Goal: Information Seeking & Learning: Learn about a topic

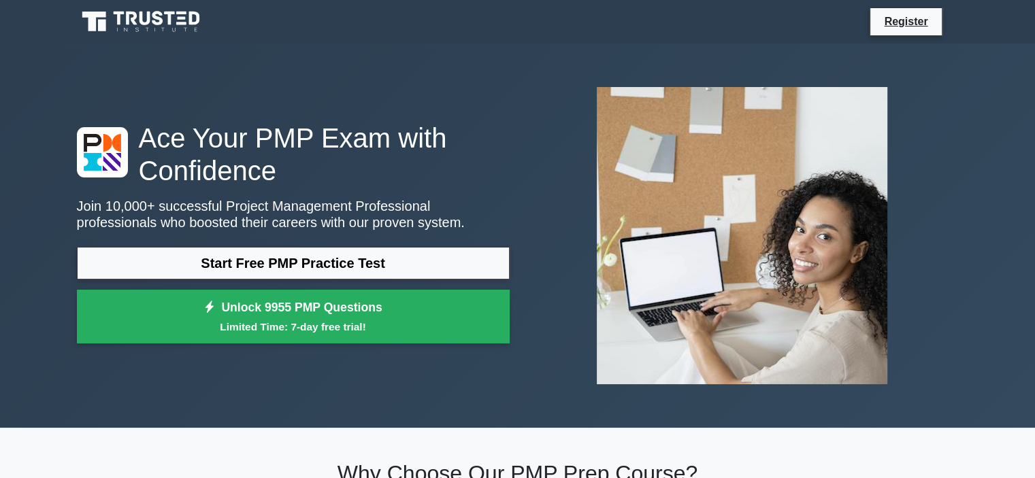
drag, startPoint x: 0, startPoint y: 0, endPoint x: 116, endPoint y: 423, distance: 438.1
click at [116, 423] on div "Ace Your PMP Exam with Confidence Join 10,000+ successful Project Management Pr…" at bounding box center [518, 236] width 898 height 384
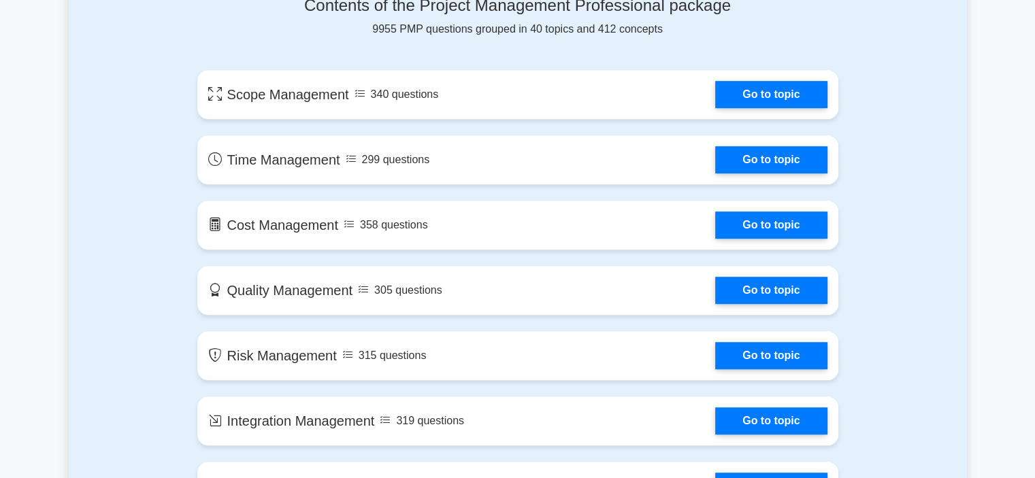
scroll to position [733, 0]
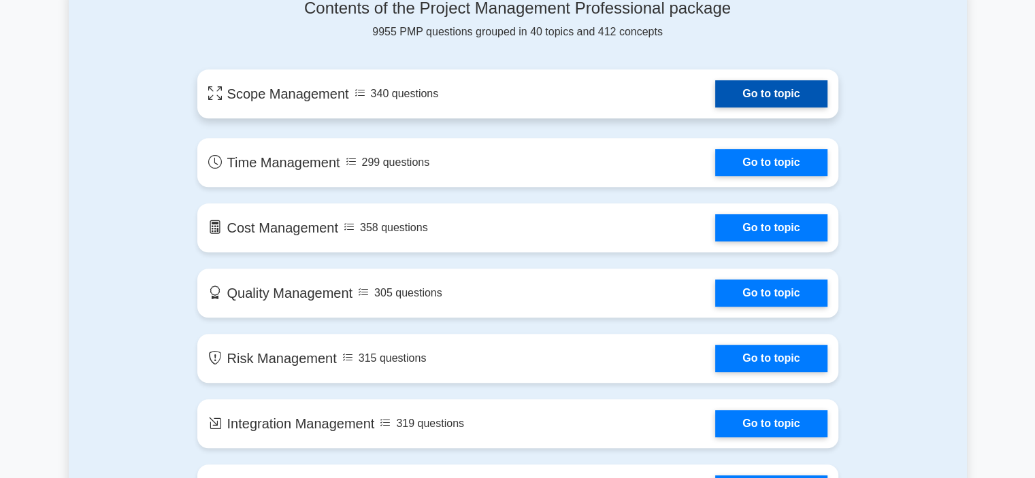
click at [715, 86] on link "Go to topic" at bounding box center [771, 93] width 112 height 27
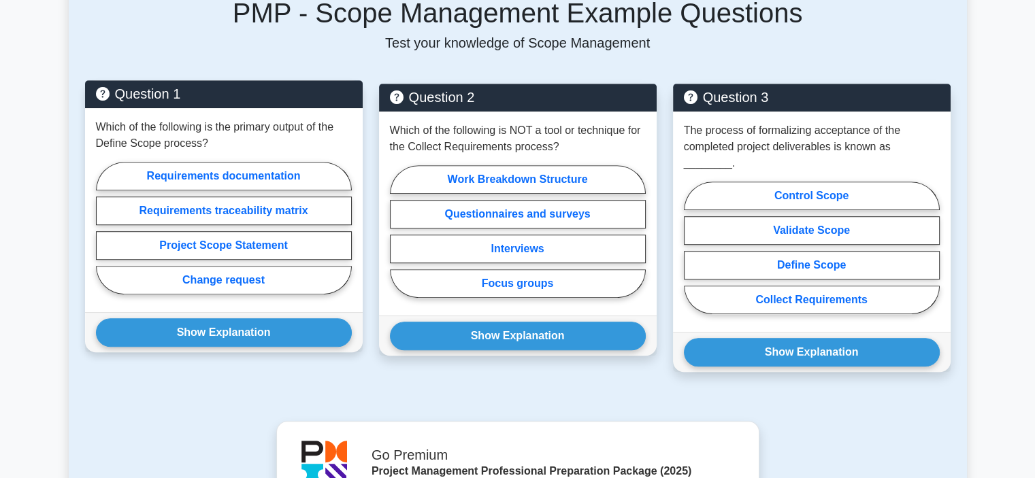
scroll to position [862, 0]
click at [253, 236] on label "Project Scope Statement" at bounding box center [224, 245] width 256 height 29
click at [105, 236] on input "Project Scope Statement" at bounding box center [100, 232] width 9 height 9
radio input "true"
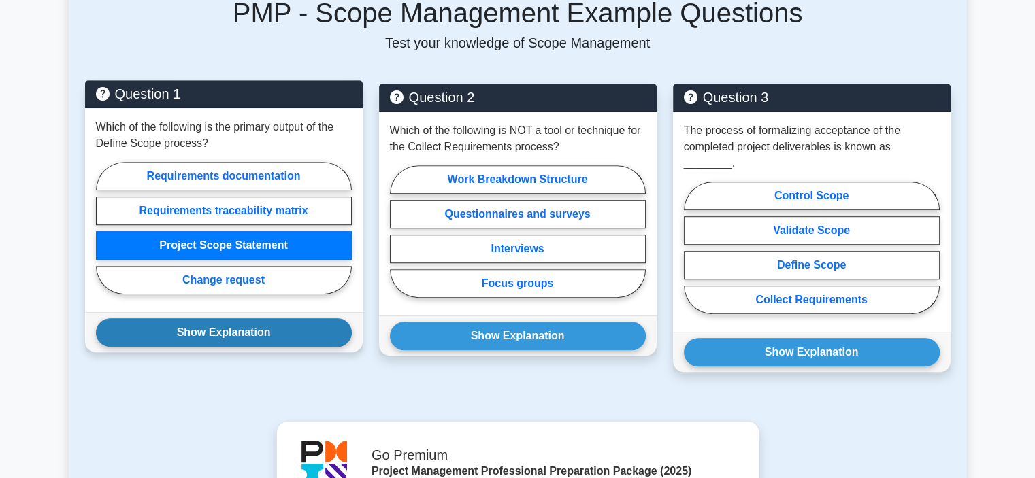
click at [256, 318] on button "Show Explanation" at bounding box center [224, 332] width 256 height 29
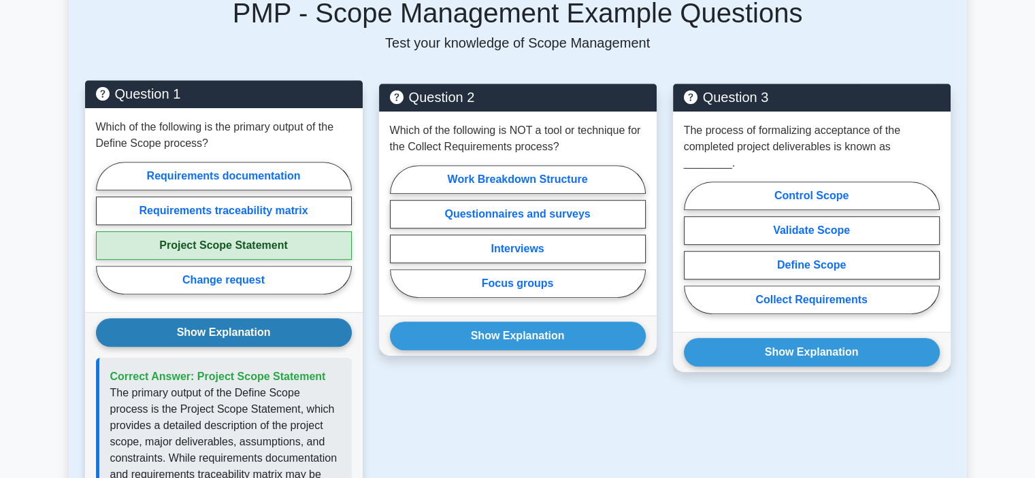
scroll to position [889, 0]
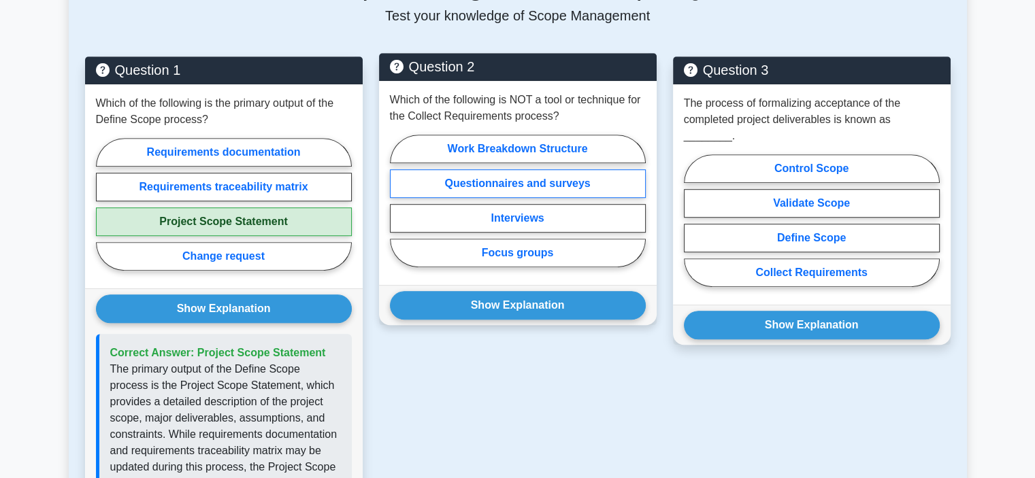
click at [510, 169] on label "Questionnaires and surveys" at bounding box center [518, 183] width 256 height 29
click at [399, 201] on input "Questionnaires and surveys" at bounding box center [394, 205] width 9 height 9
radio input "true"
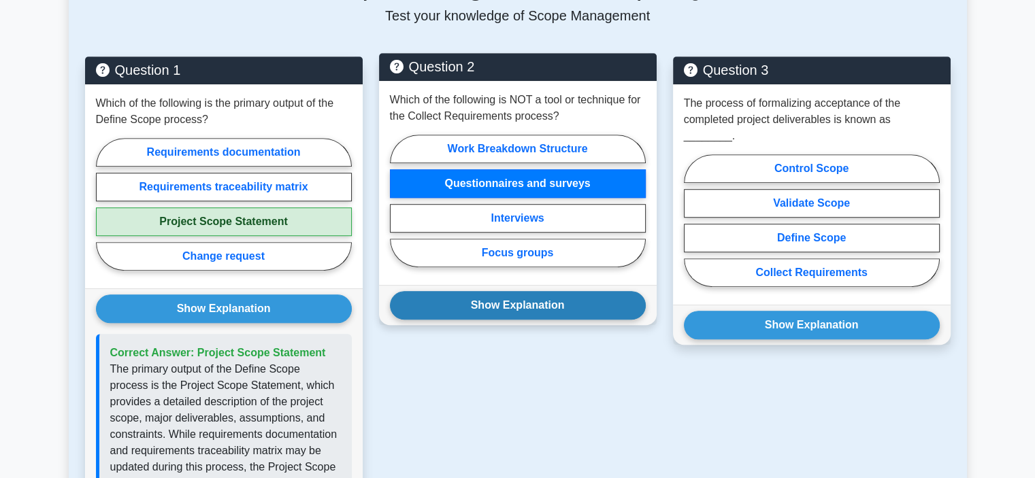
click at [482, 291] on button "Show Explanation" at bounding box center [518, 305] width 256 height 29
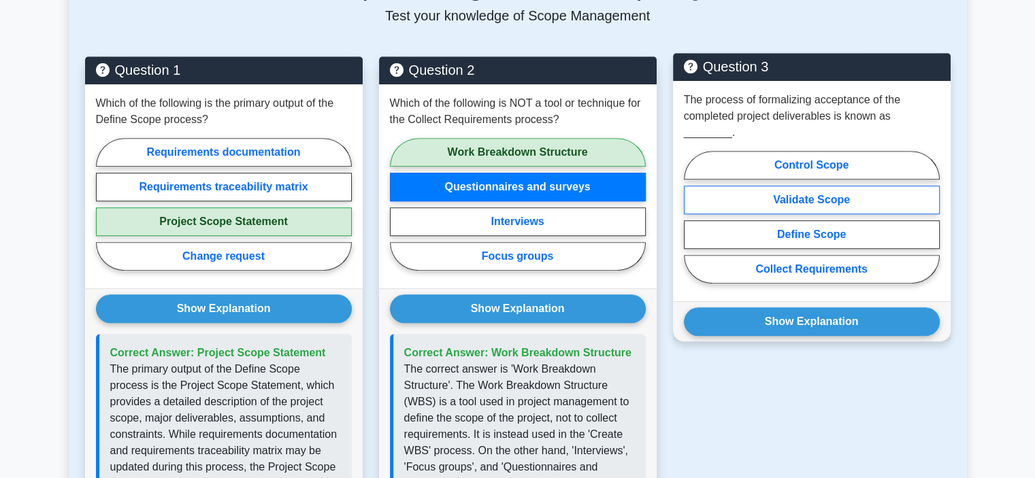
click at [853, 186] on label "Validate Scope" at bounding box center [812, 200] width 256 height 29
click at [693, 217] on input "Validate Scope" at bounding box center [688, 221] width 9 height 9
radio input "true"
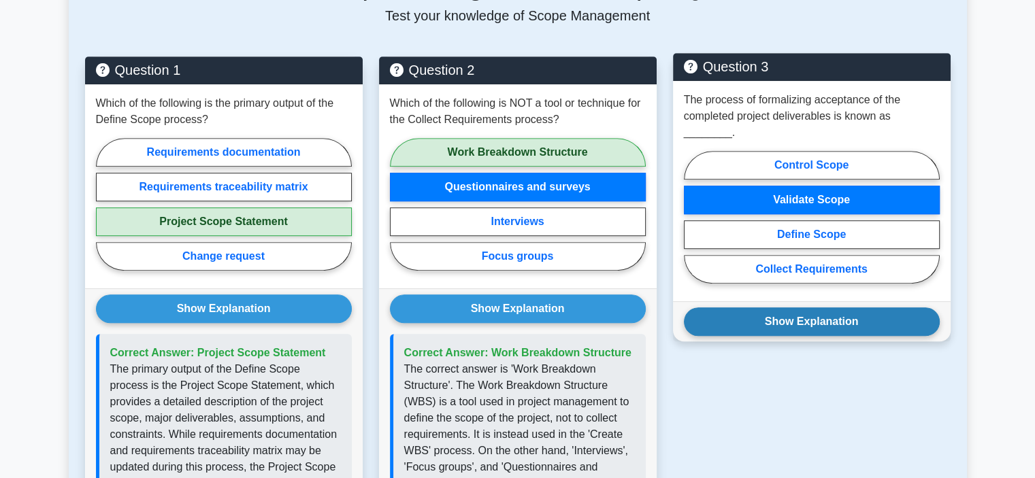
click at [831, 308] on button "Show Explanation" at bounding box center [812, 322] width 256 height 29
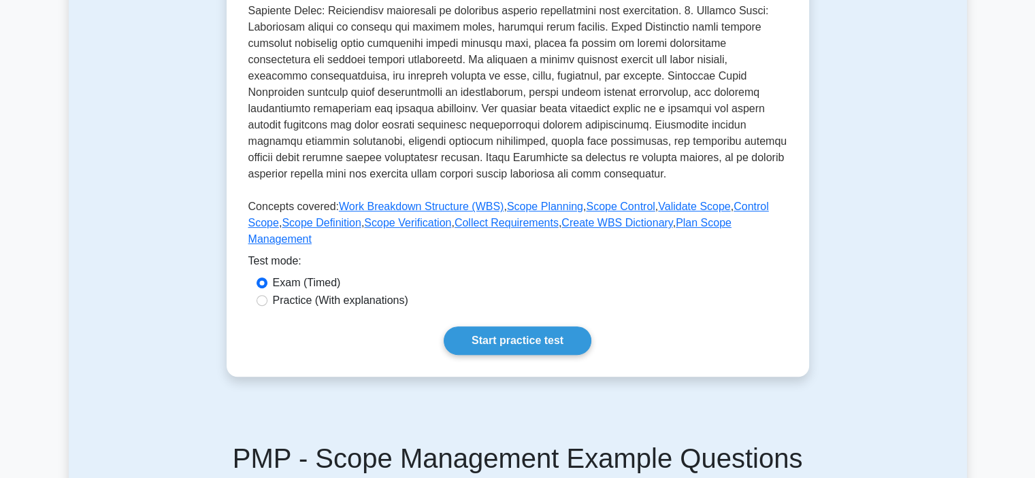
scroll to position [414, 0]
